Goal: Information Seeking & Learning: Stay updated

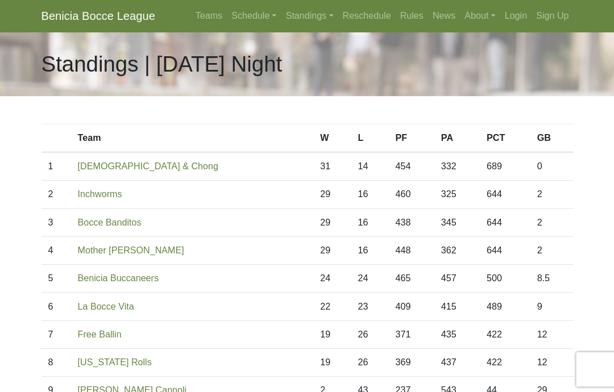
scroll to position [17, 0]
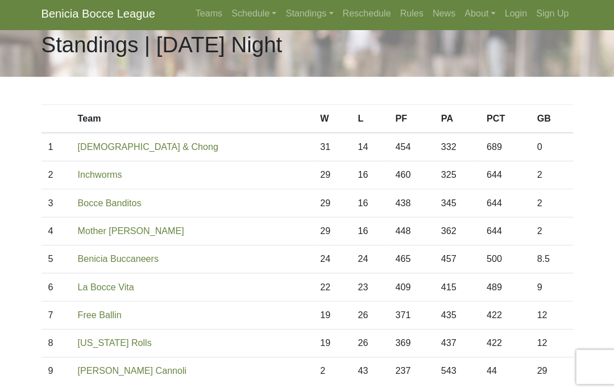
click at [301, 7] on link "Standings" at bounding box center [309, 16] width 56 height 23
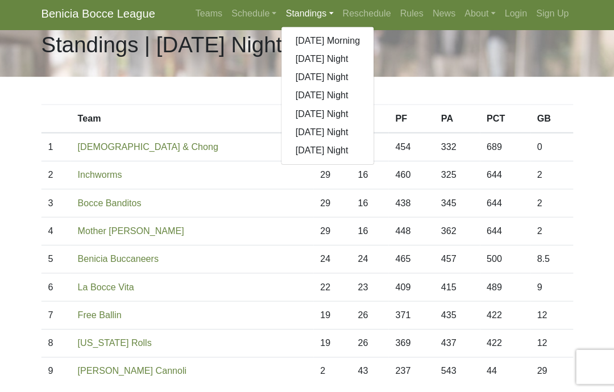
click at [343, 34] on link "[DATE] Morning" at bounding box center [327, 43] width 92 height 18
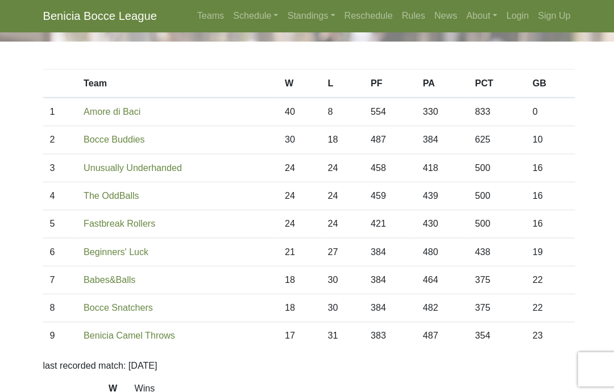
scroll to position [56, 0]
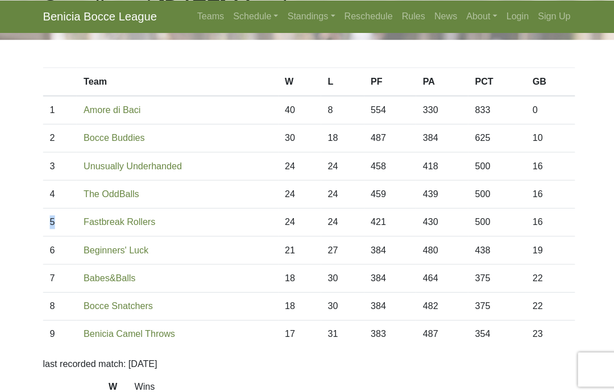
click at [23, 268] on body "Benicia Bocce League Teams Schedule [DATE] Morning [DATE] Night [DATE] Night [D…" at bounding box center [307, 263] width 614 height 639
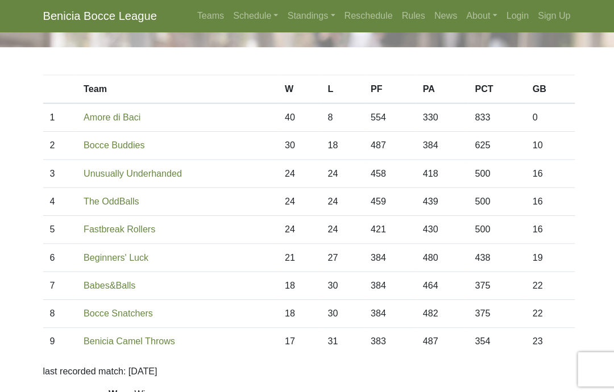
scroll to position [0, 0]
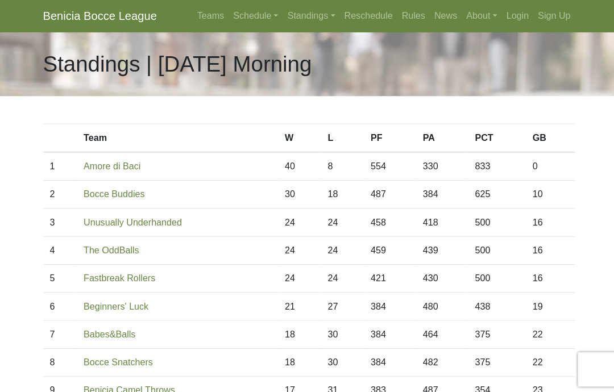
click at [293, 19] on link "Standings" at bounding box center [309, 16] width 56 height 23
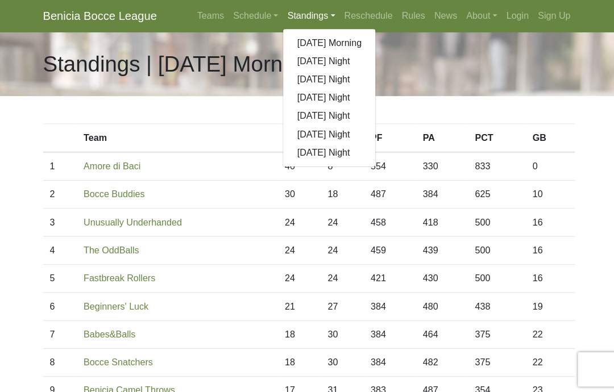
click at [336, 76] on link "[DATE] Night" at bounding box center [327, 79] width 92 height 18
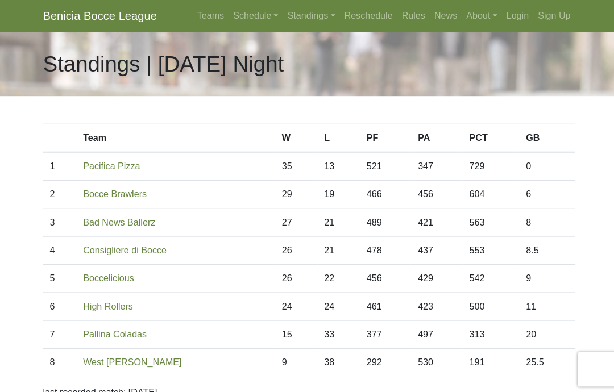
click at [297, 15] on link "Standings" at bounding box center [309, 16] width 56 height 23
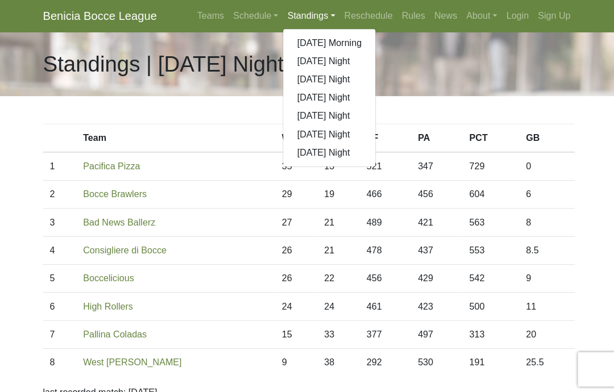
click at [335, 97] on link "[DATE] Night" at bounding box center [327, 97] width 92 height 18
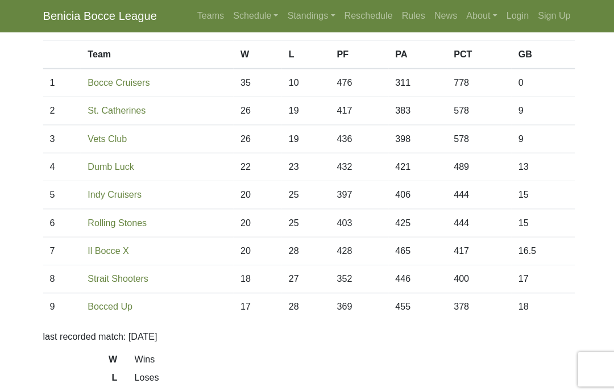
scroll to position [74, 0]
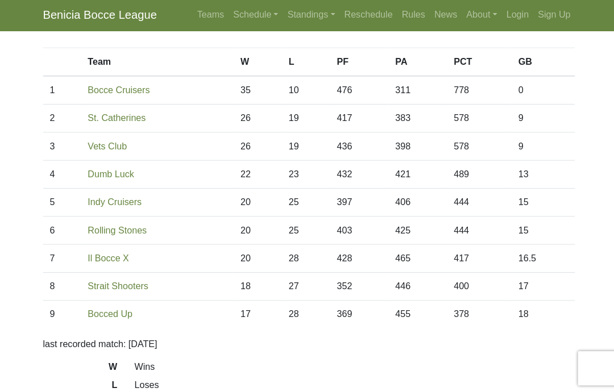
click at [294, 14] on link "Standings" at bounding box center [309, 16] width 56 height 23
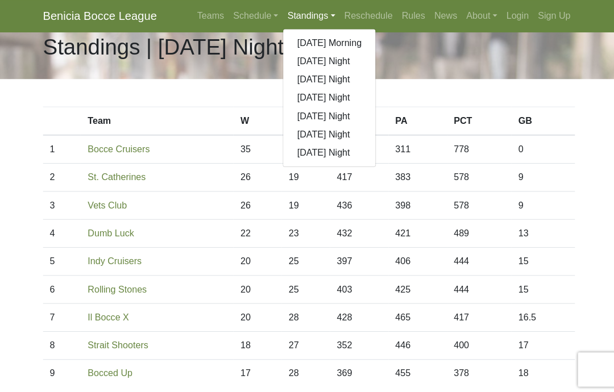
scroll to position [0, 0]
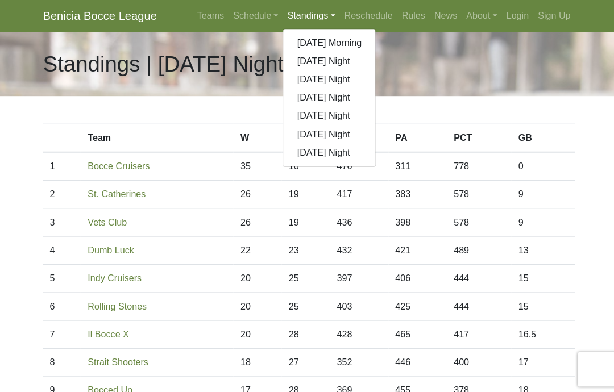
click at [340, 113] on link "[DATE] Night" at bounding box center [327, 115] width 92 height 18
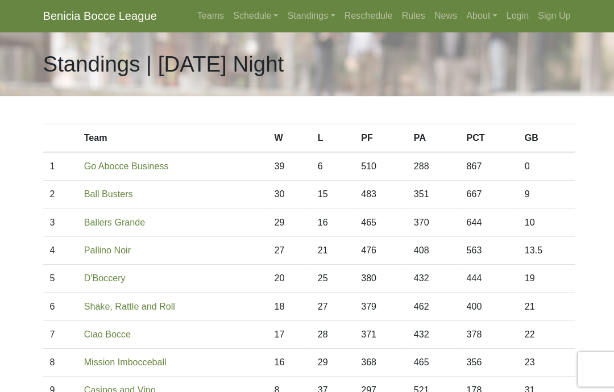
click at [291, 19] on link "Standings" at bounding box center [309, 16] width 56 height 23
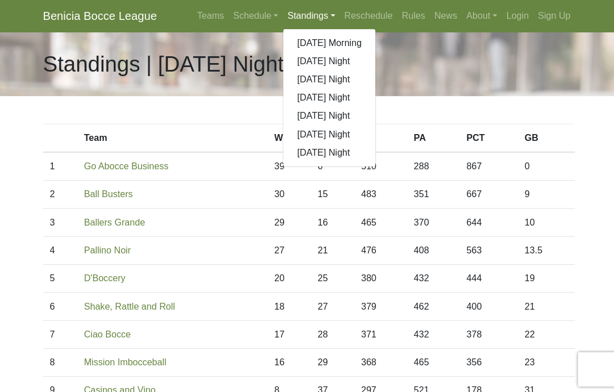
click at [327, 45] on link "[DATE] Morning" at bounding box center [327, 43] width 92 height 18
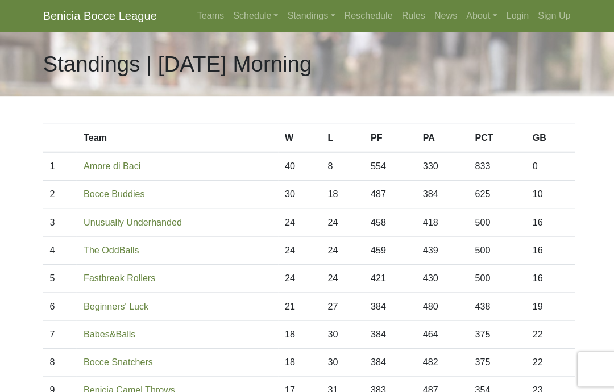
click at [294, 23] on link "Standings" at bounding box center [309, 16] width 56 height 23
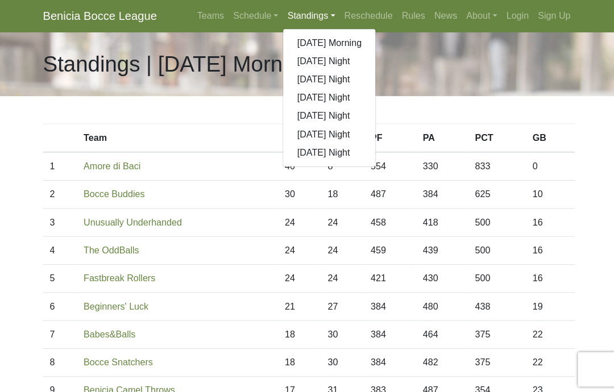
click at [334, 80] on link "[DATE] Night" at bounding box center [327, 79] width 92 height 18
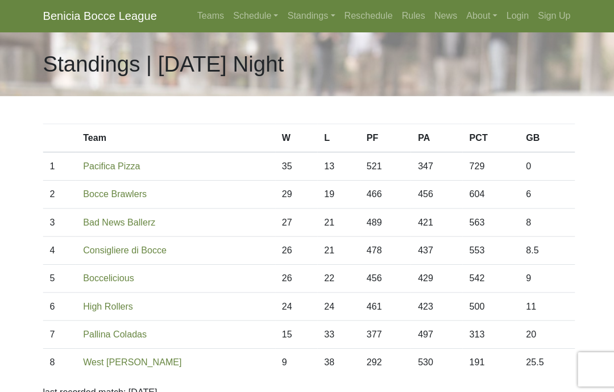
click at [296, 14] on link "Standings" at bounding box center [309, 16] width 56 height 23
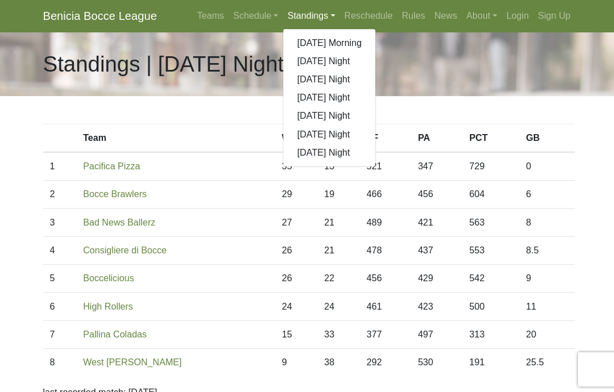
click at [336, 80] on link "[DATE] Night" at bounding box center [327, 79] width 92 height 18
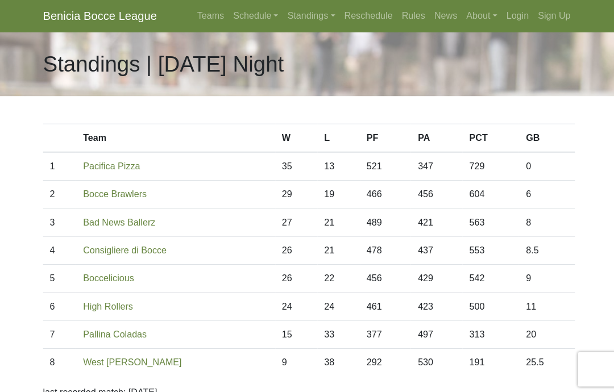
click at [294, 21] on link "Standings" at bounding box center [309, 16] width 56 height 23
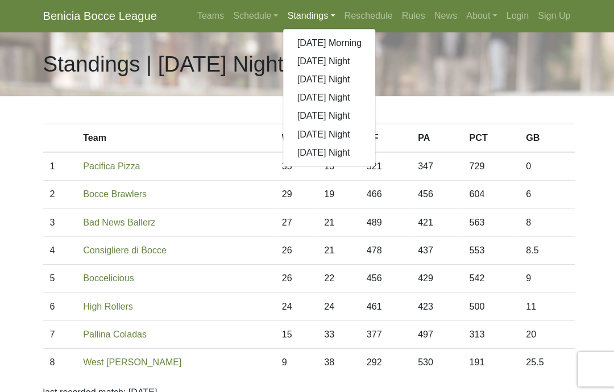
click at [339, 95] on link "[DATE] Night" at bounding box center [327, 97] width 92 height 18
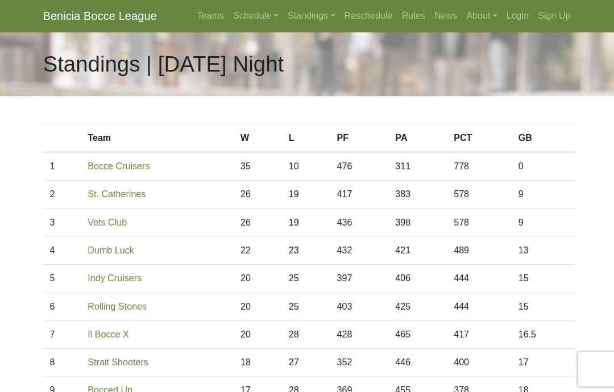
click at [293, 18] on link "Standings" at bounding box center [309, 16] width 56 height 23
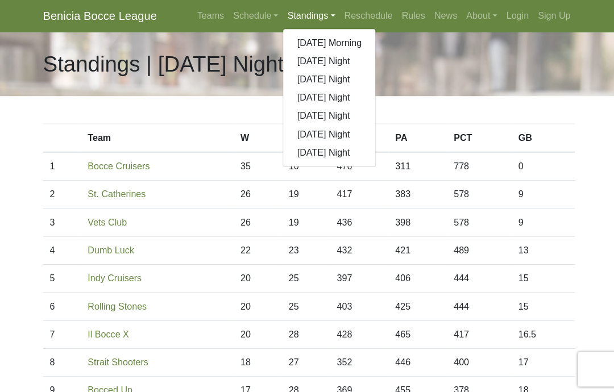
click at [347, 119] on link "[DATE] Night" at bounding box center [327, 115] width 92 height 18
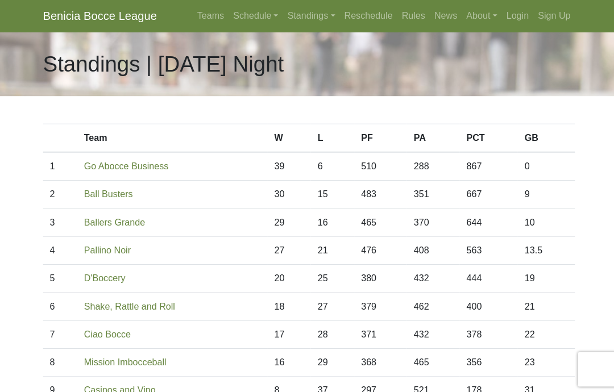
click at [303, 16] on link "Standings" at bounding box center [309, 16] width 56 height 23
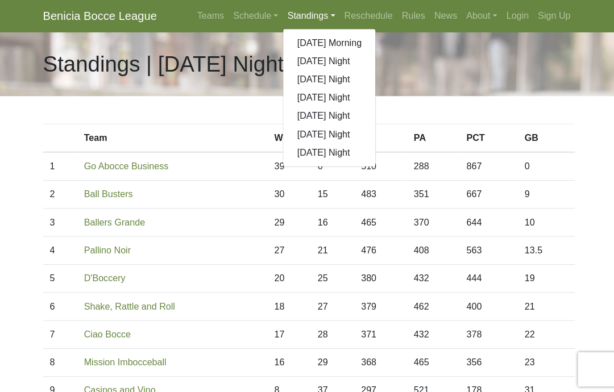
click at [336, 136] on link "[DATE] Night" at bounding box center [327, 133] width 92 height 18
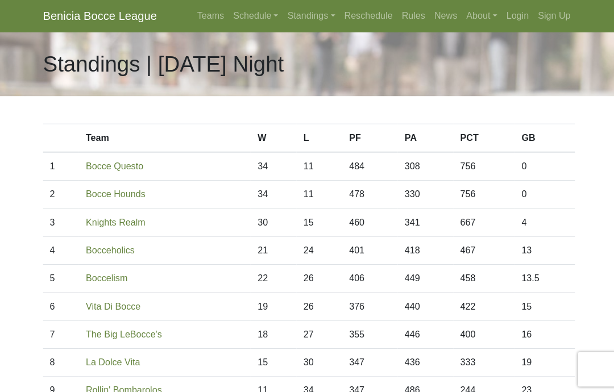
click at [292, 26] on link "Standings" at bounding box center [309, 16] width 56 height 23
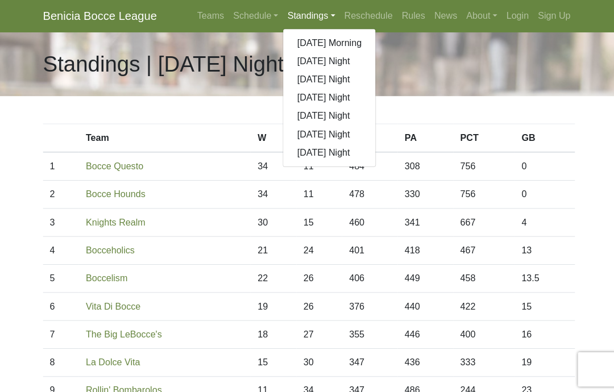
click at [330, 153] on link "[DATE] Night" at bounding box center [327, 152] width 92 height 18
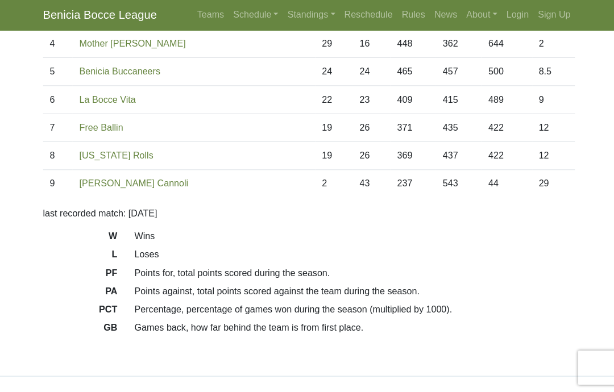
scroll to position [246, 0]
